Goal: Task Accomplishment & Management: Manage account settings

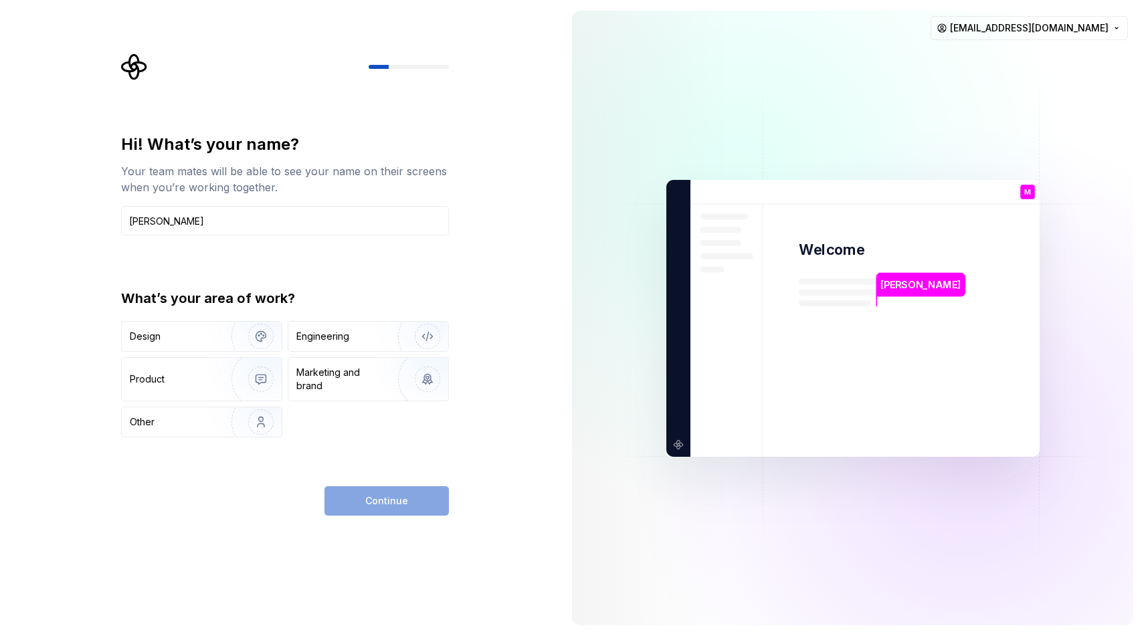
type input "Matt"
click at [193, 337] on div "Design" at bounding box center [172, 336] width 84 height 13
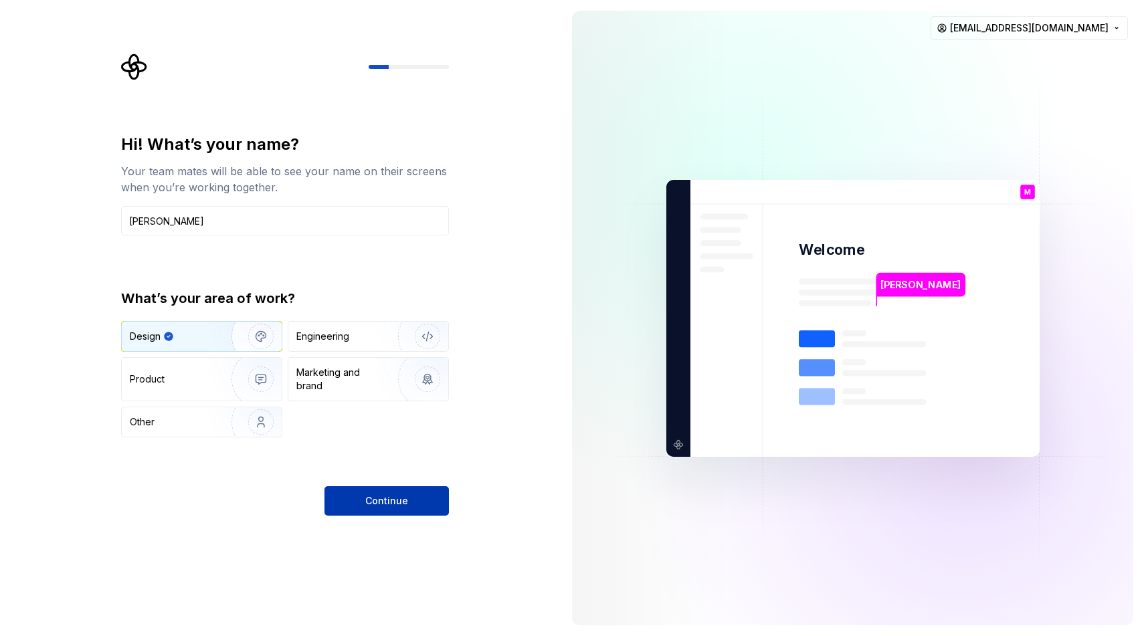
click at [419, 494] on button "Continue" at bounding box center [386, 500] width 124 height 29
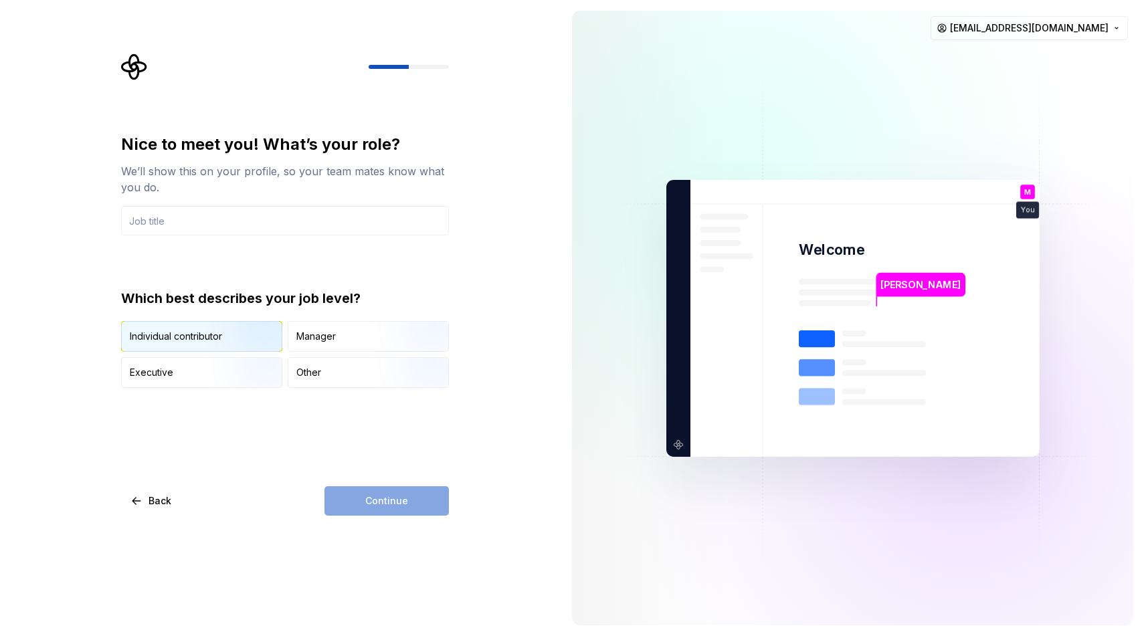
click at [264, 341] on img "button" at bounding box center [250, 353] width 86 height 90
click at [284, 227] on input "text" at bounding box center [285, 220] width 328 height 29
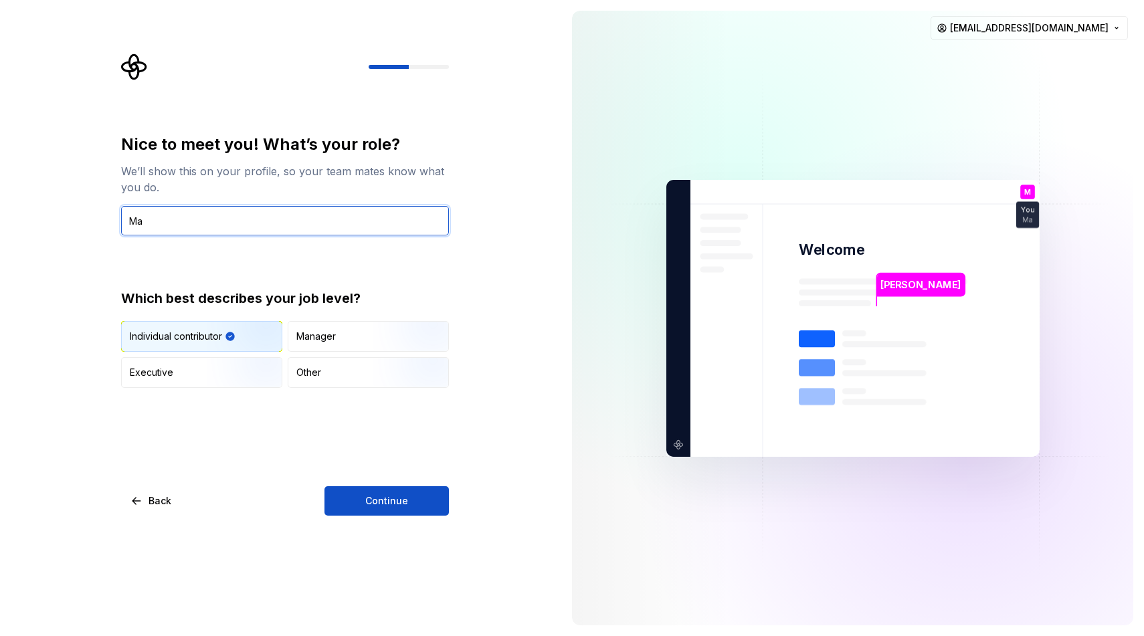
type input "M"
type input "Design"
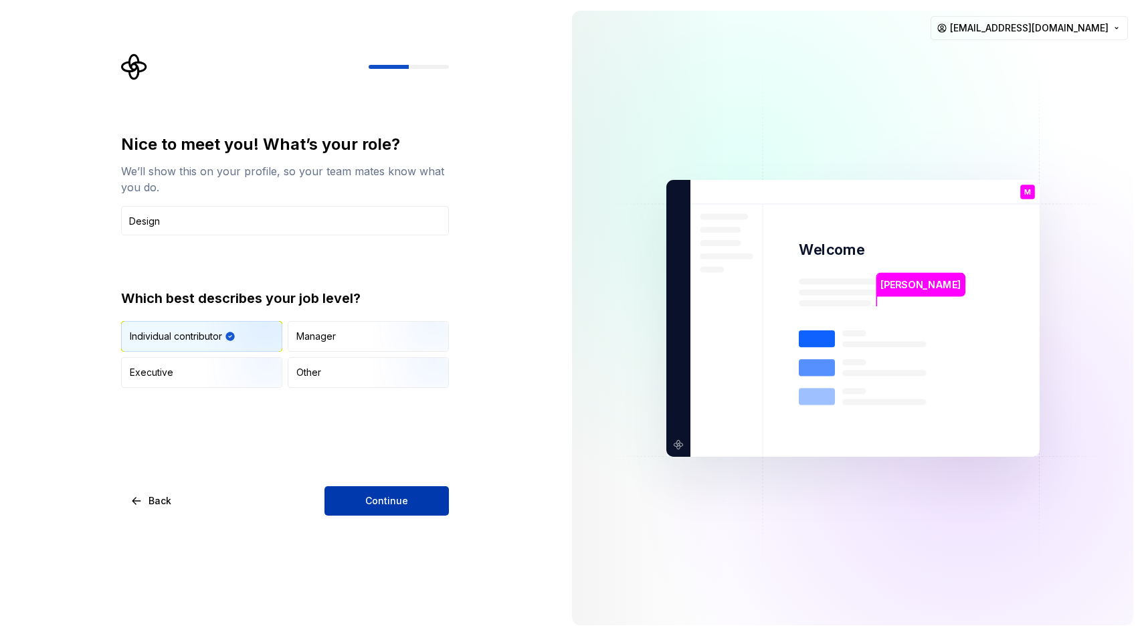
click at [368, 504] on span "Continue" at bounding box center [386, 500] width 43 height 13
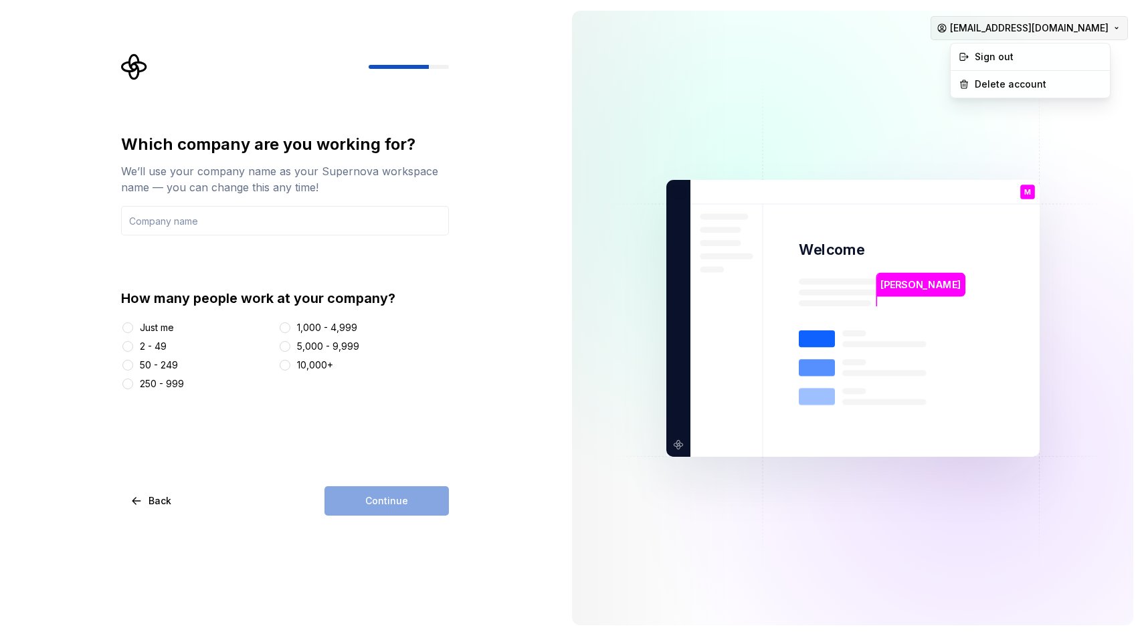
click at [979, 34] on html "Which company are you working for? We’ll use your company name as your Supernov…" at bounding box center [572, 318] width 1144 height 636
click at [977, 90] on div "Delete account" at bounding box center [1037, 84] width 127 height 13
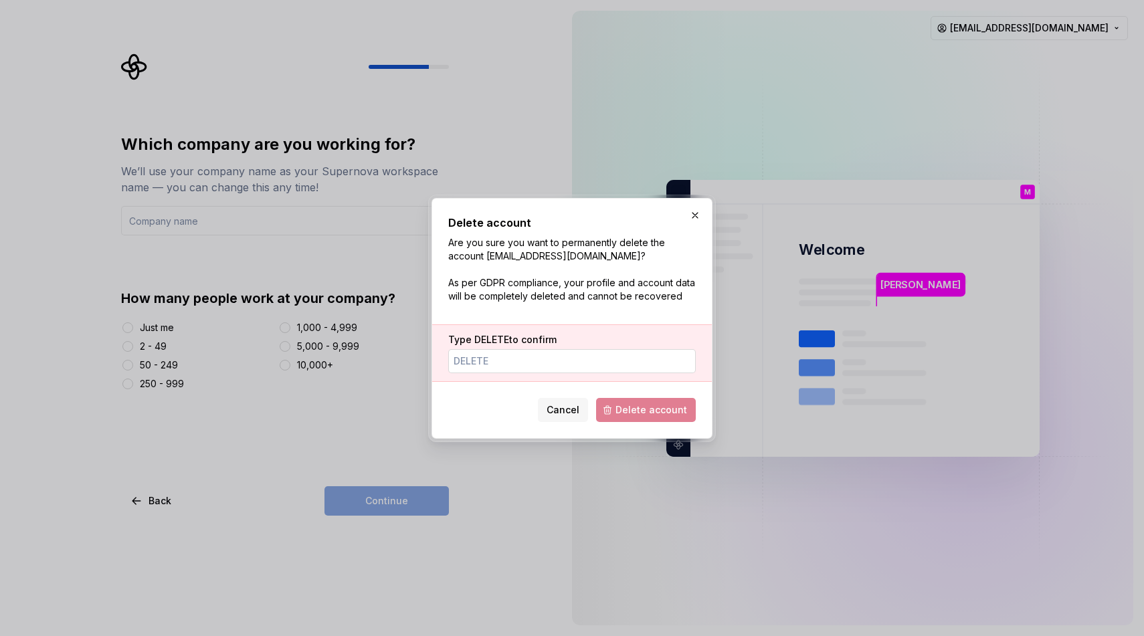
click at [602, 359] on input "Type DELETE to confirm" at bounding box center [572, 361] width 248 height 24
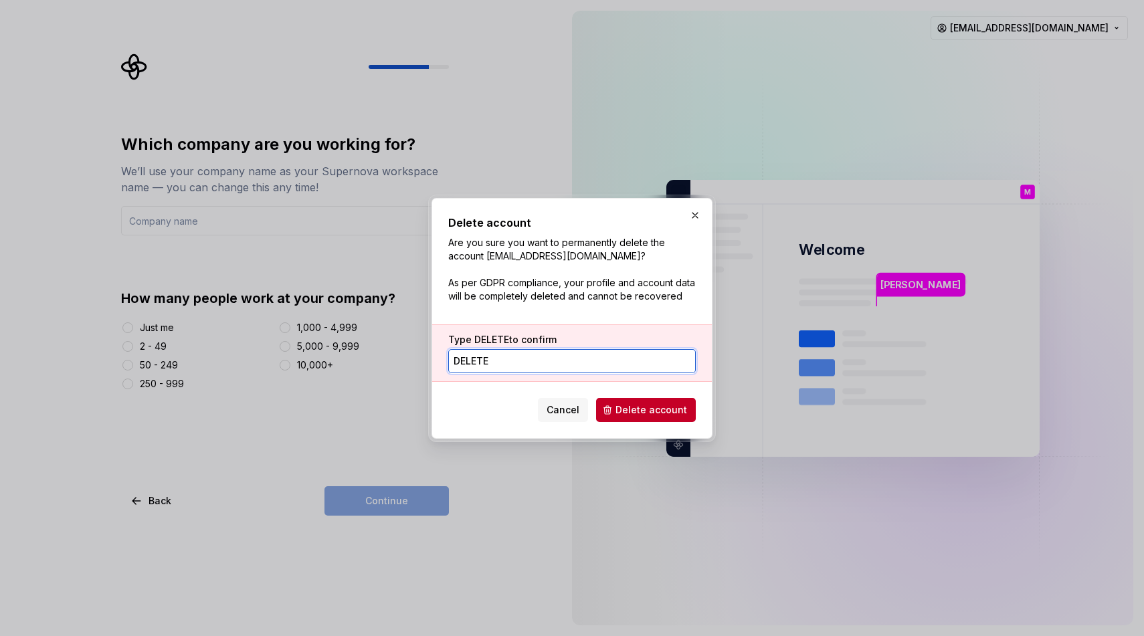
type input "DELETE"
click at [700, 419] on div "Delete account Are you sure you want to permanently delete the account matt.gre…" at bounding box center [572, 318] width 281 height 241
click at [681, 413] on span "Delete account" at bounding box center [651, 409] width 72 height 13
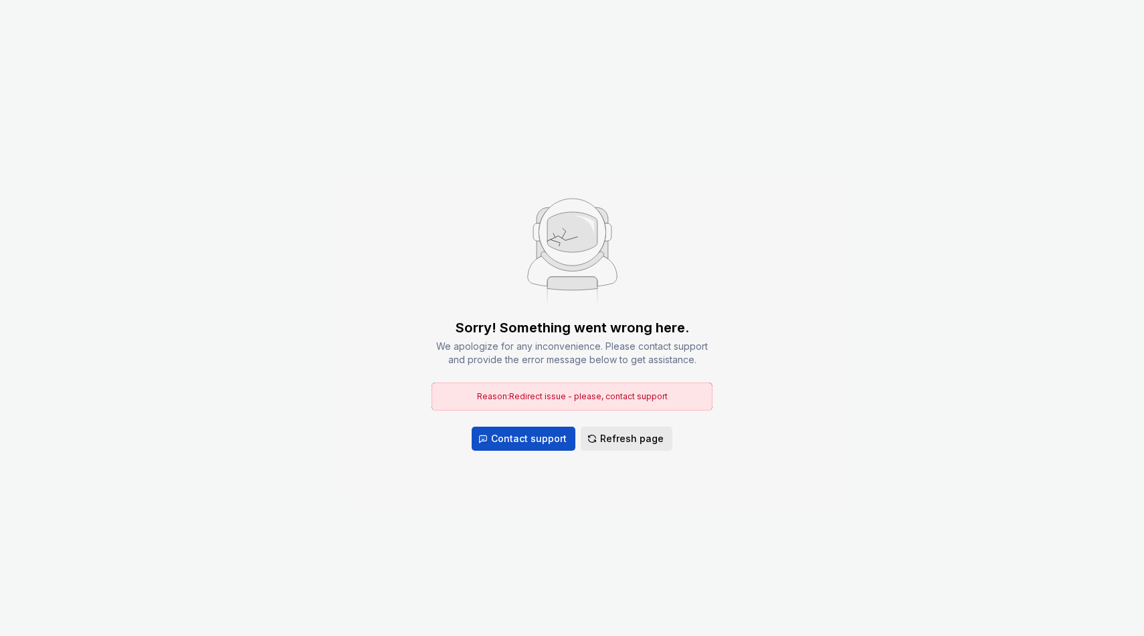
click at [601, 442] on span "Refresh page" at bounding box center [632, 438] width 64 height 13
click at [631, 326] on div "Sorry! Something went wrong here." at bounding box center [572, 327] width 233 height 19
